Goal: Find specific page/section: Find specific page/section

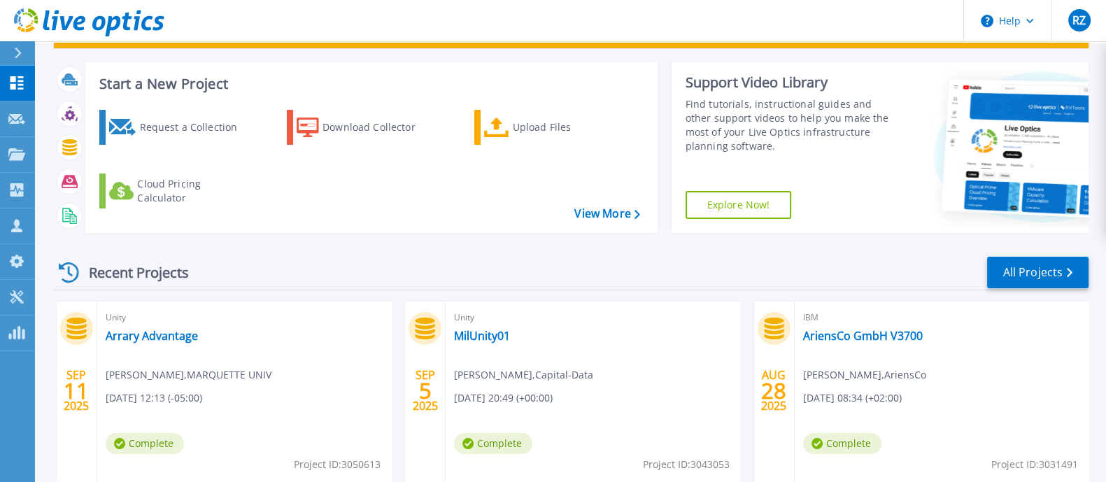
scroll to position [87, 0]
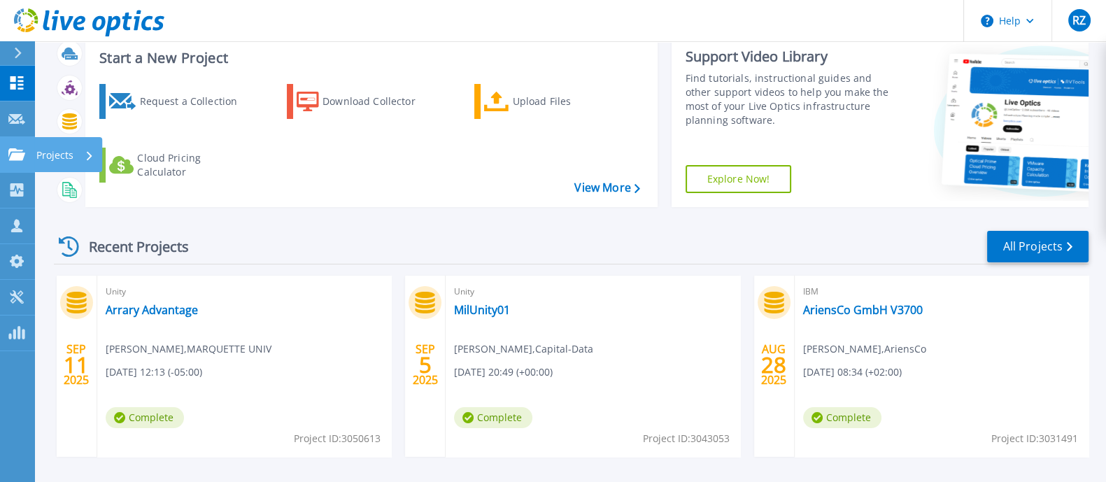
click at [21, 160] on icon at bounding box center [16, 154] width 17 height 12
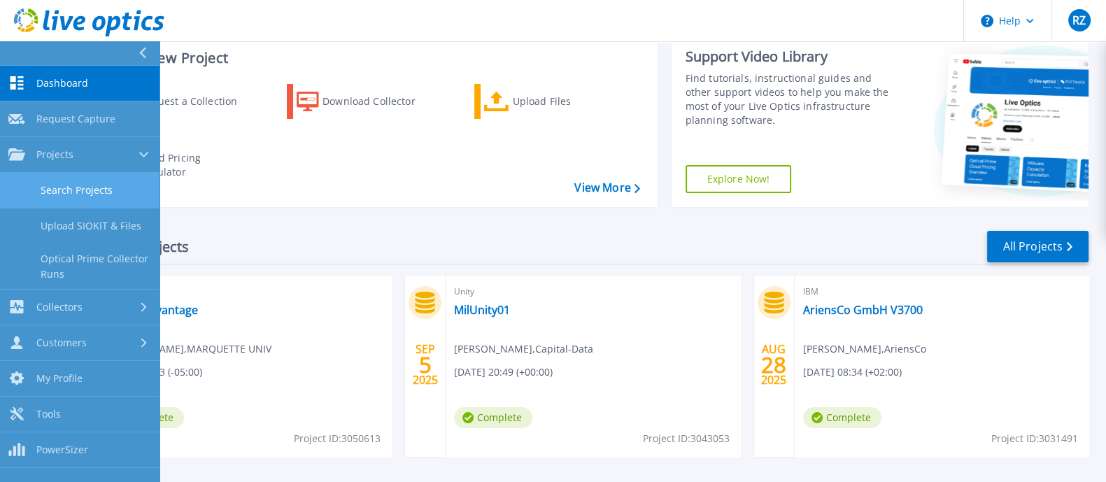
click at [55, 184] on link "Search Projects" at bounding box center [80, 191] width 160 height 36
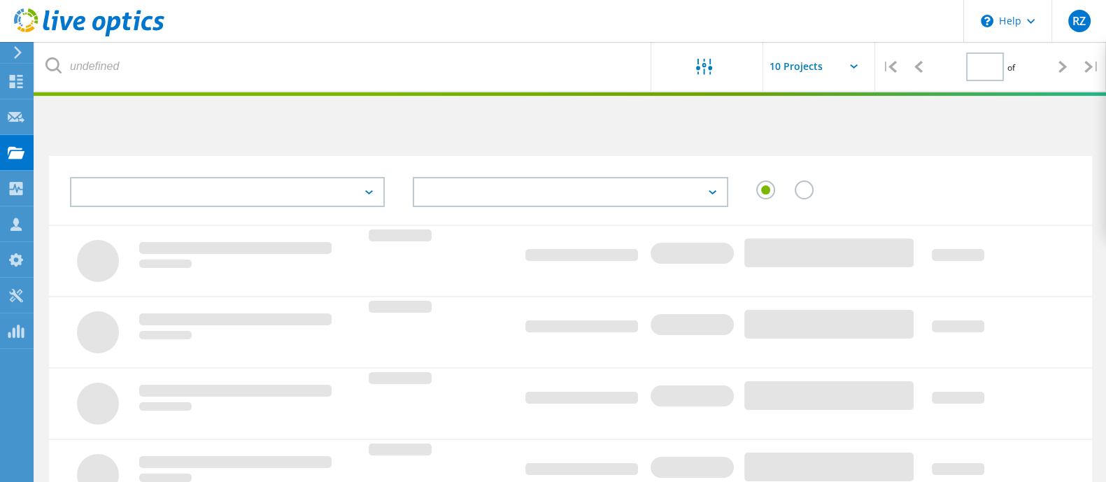
type input "1"
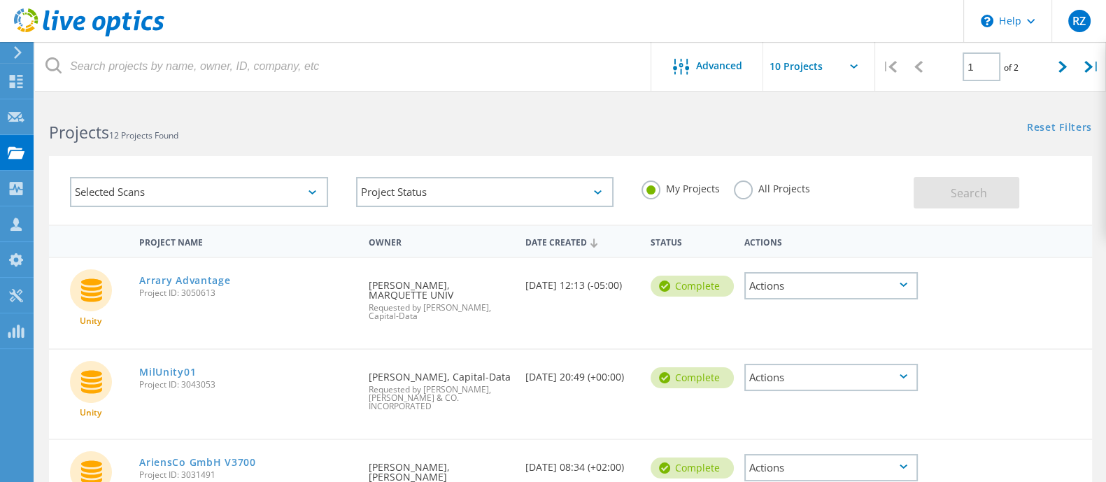
click at [731, 178] on div "My Projects All Projects" at bounding box center [771, 189] width 286 height 52
click at [755, 194] on div "All Projects" at bounding box center [772, 191] width 76 height 20
click at [742, 193] on label "All Projects" at bounding box center [772, 187] width 76 height 13
click at [0, 0] on input "All Projects" at bounding box center [0, 0] width 0 height 0
click at [925, 178] on button "Search" at bounding box center [967, 192] width 106 height 31
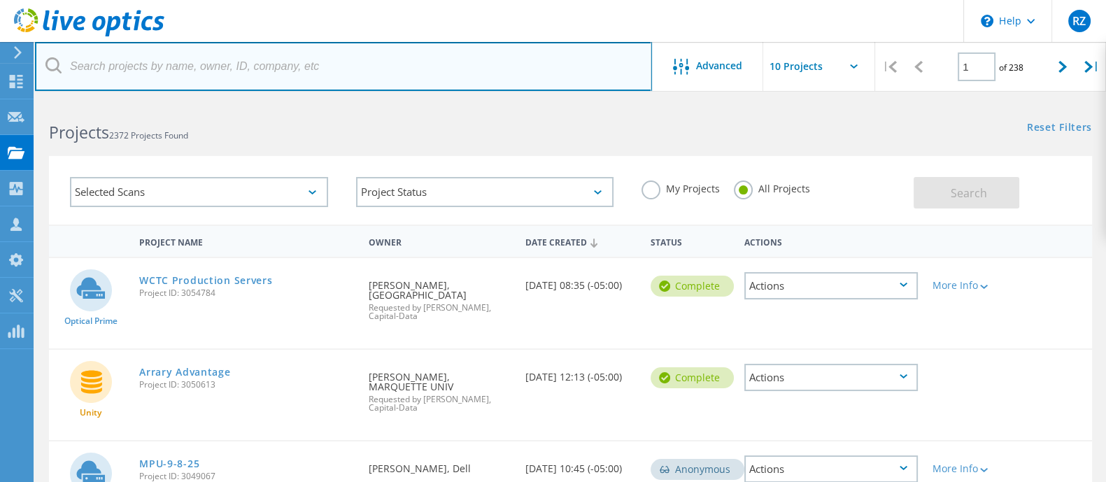
click at [229, 64] on input "text" at bounding box center [343, 66] width 617 height 49
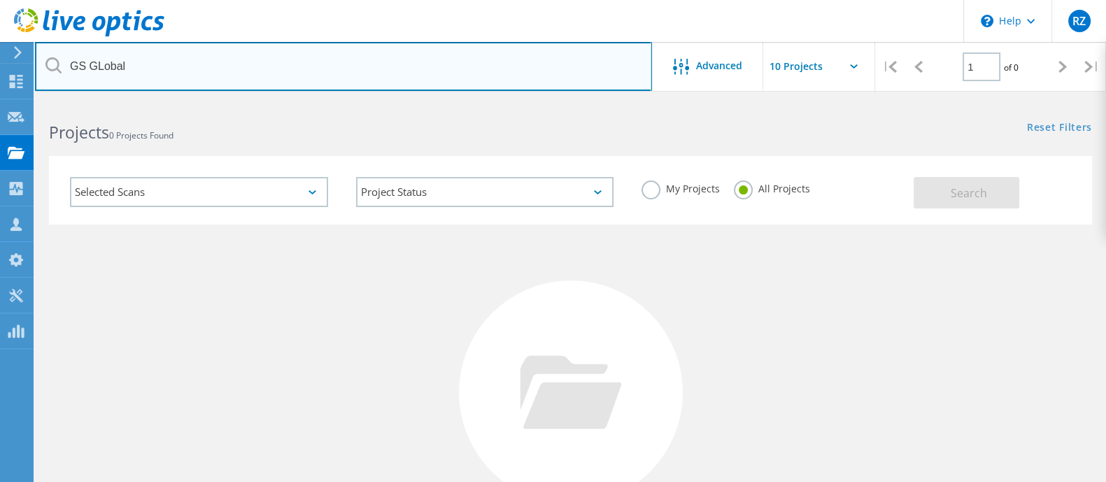
drag, startPoint x: 136, startPoint y: 64, endPoint x: 78, endPoint y: 49, distance: 60.8
click at [64, 58] on input "GS GLobal" at bounding box center [343, 66] width 617 height 49
type input "GS"
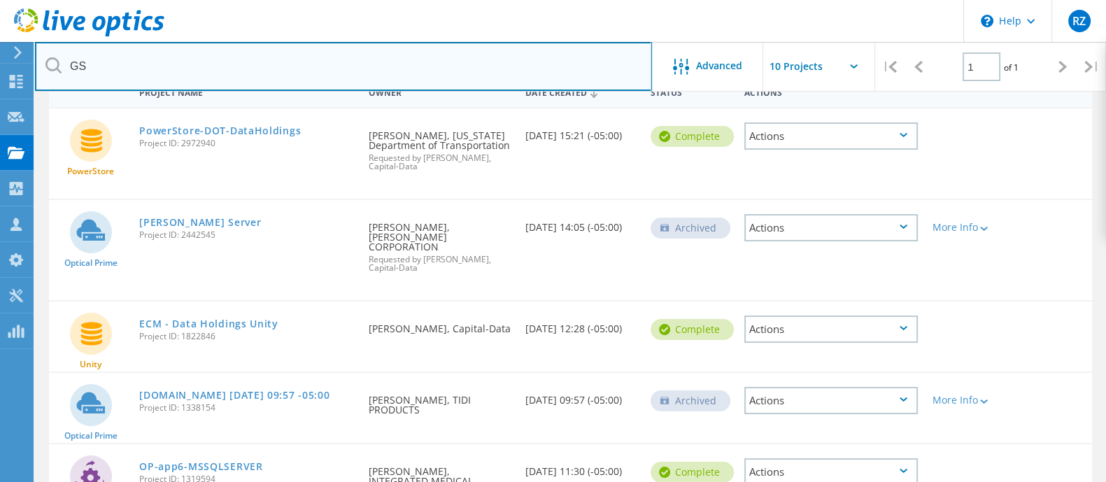
scroll to position [174, 0]
